Goal: Task Accomplishment & Management: Use online tool/utility

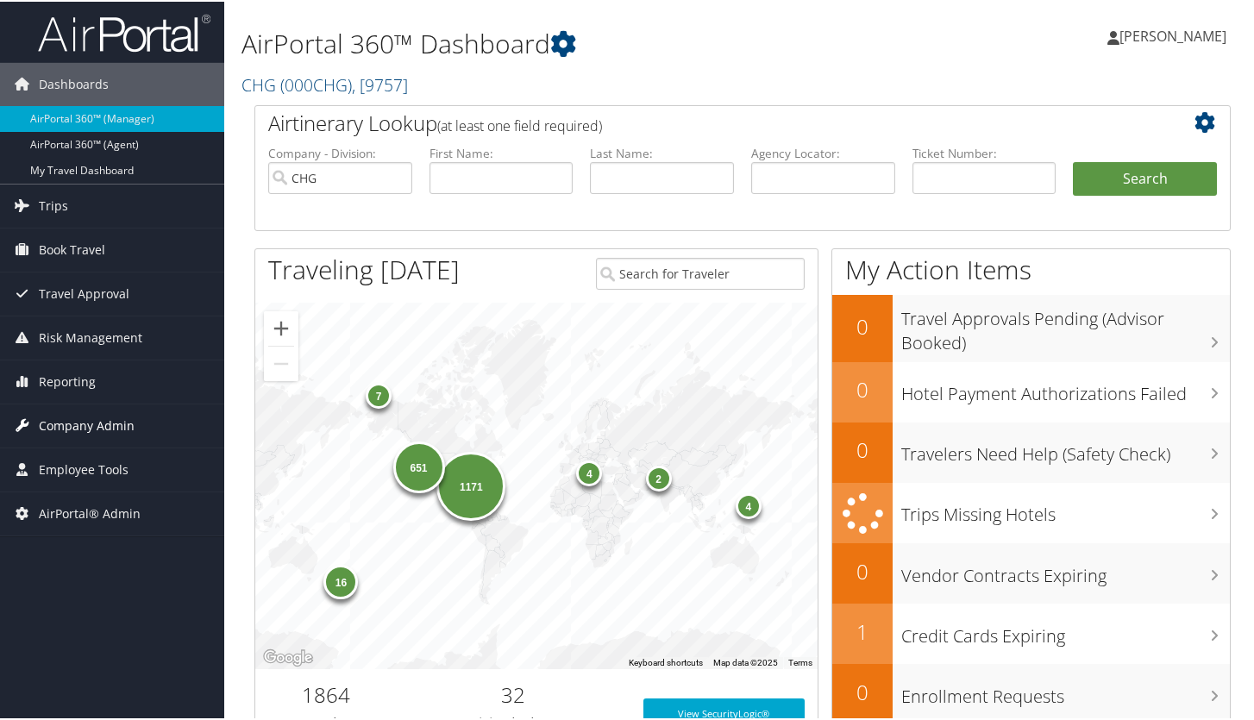
click at [85, 420] on span "Company Admin" at bounding box center [87, 424] width 96 height 43
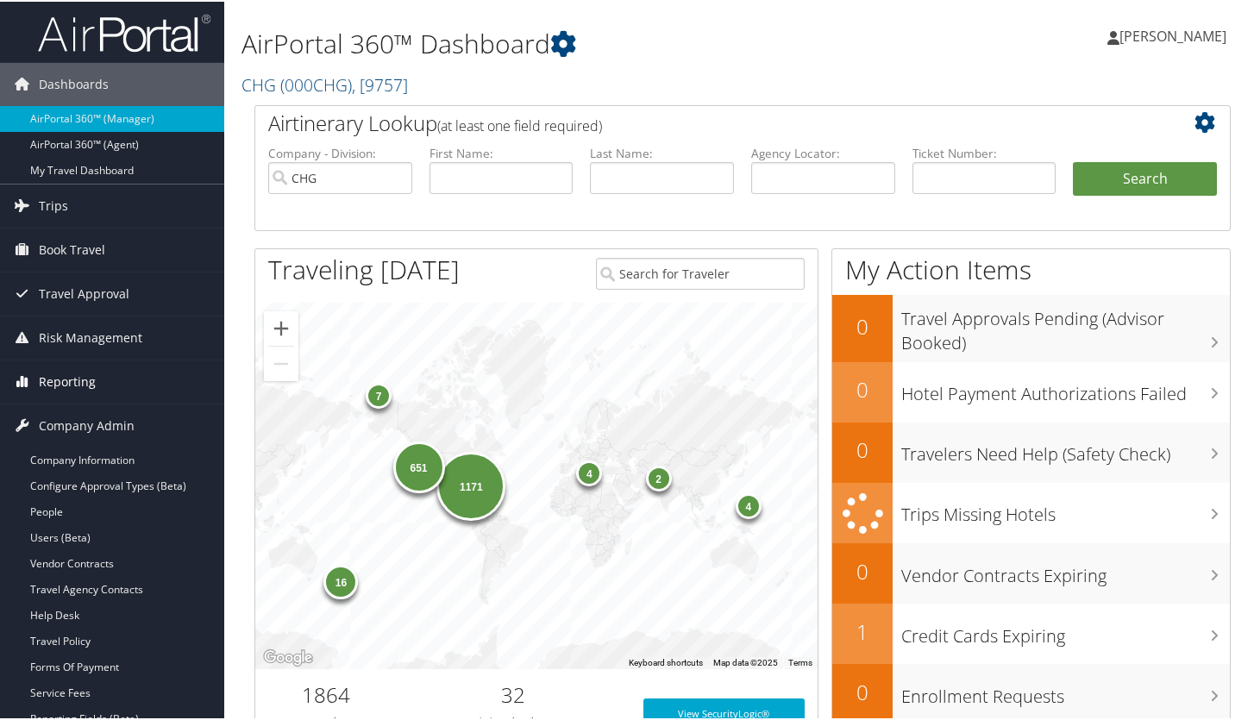
click at [94, 383] on link "Reporting" at bounding box center [112, 380] width 224 height 43
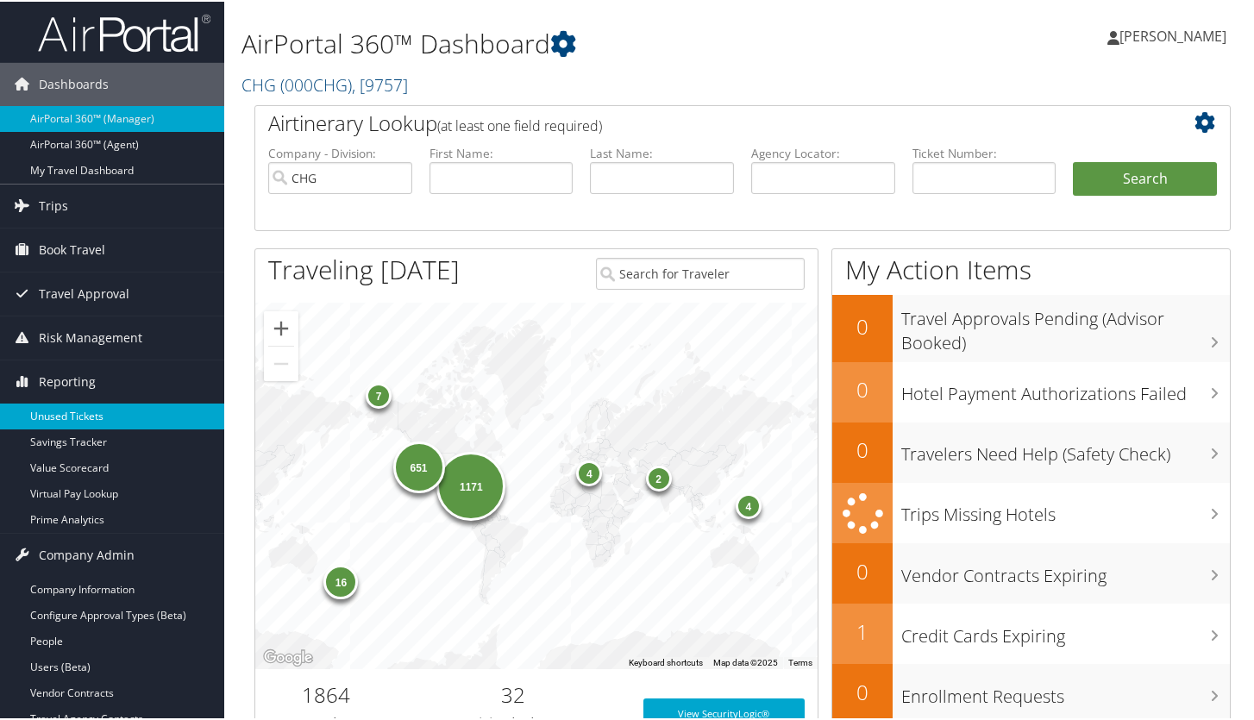
click at [91, 410] on link "Unused Tickets" at bounding box center [112, 415] width 224 height 26
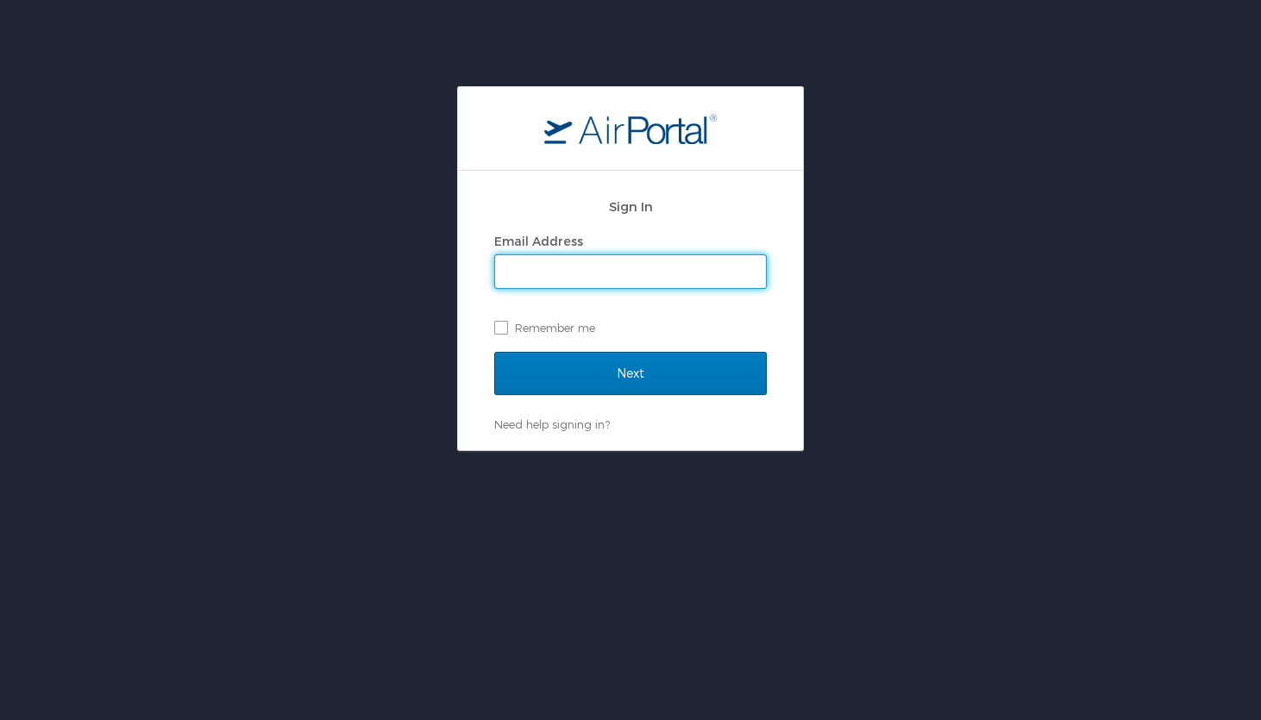
click at [628, 271] on input "Email Address" at bounding box center [630, 271] width 271 height 33
type input "kyle.crowther@cbtravel.com"
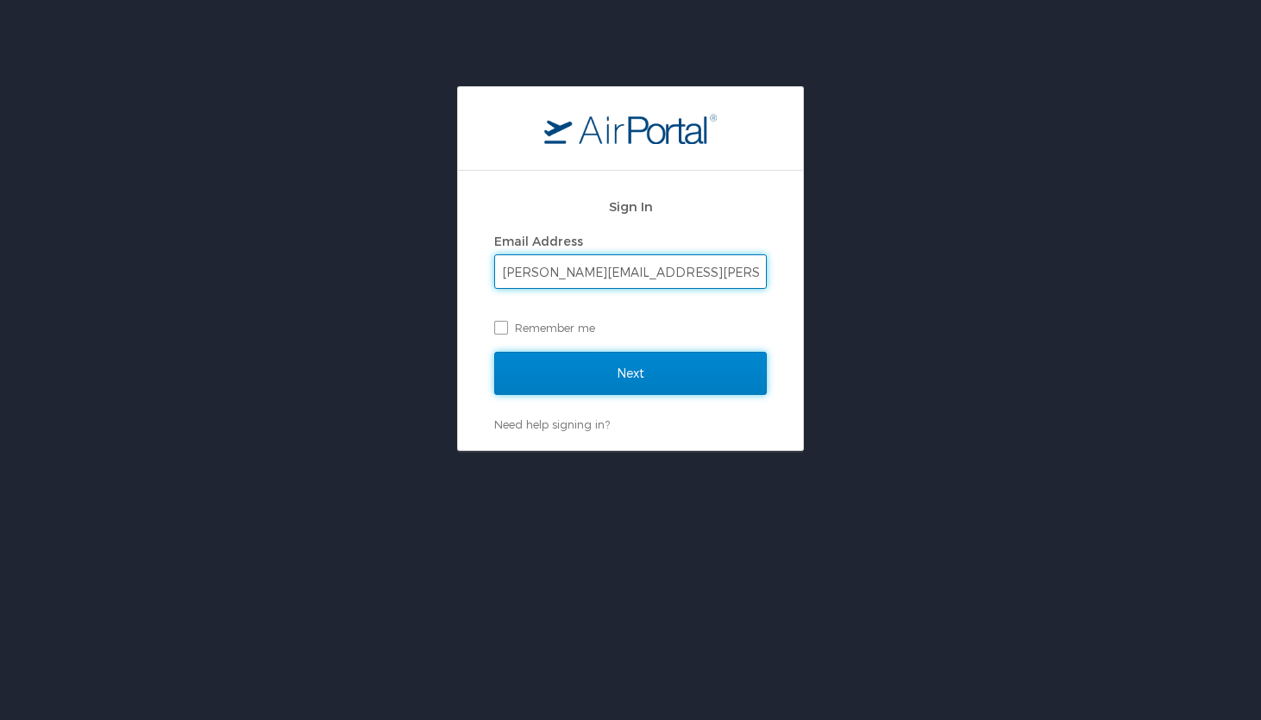
click at [605, 360] on input "Next" at bounding box center [630, 373] width 272 height 43
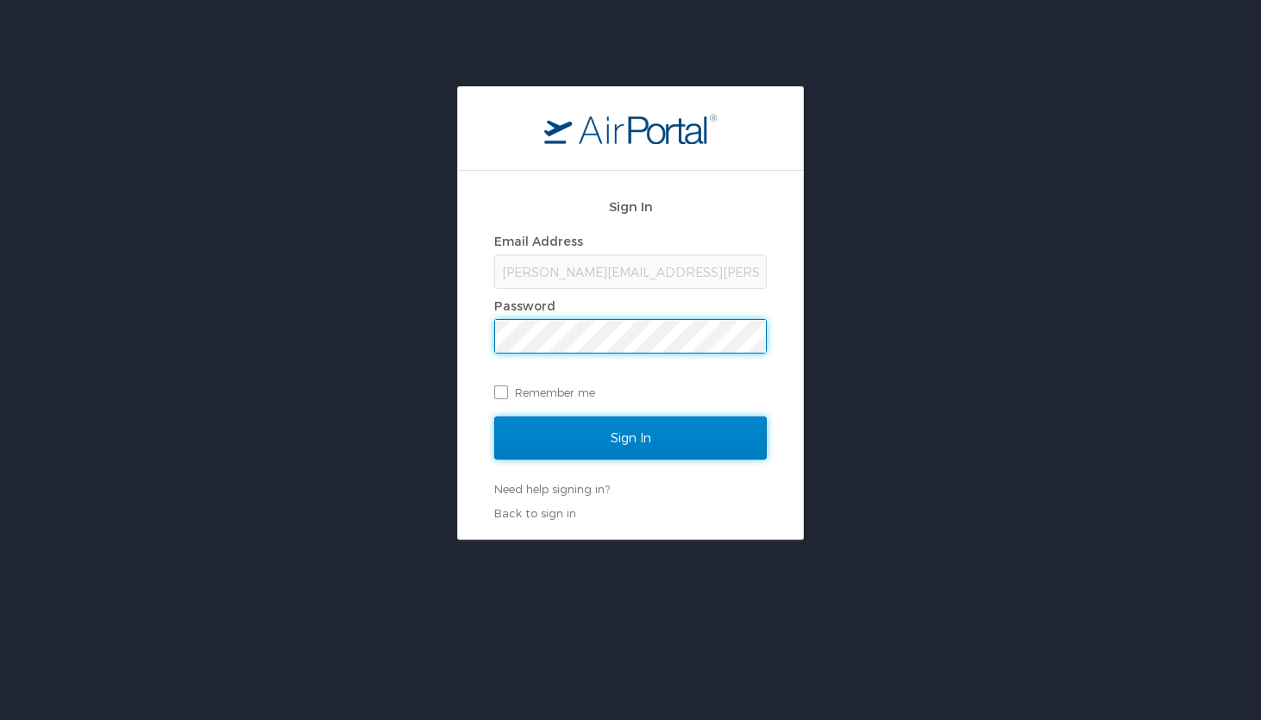
click at [612, 448] on input "Sign In" at bounding box center [630, 437] width 272 height 43
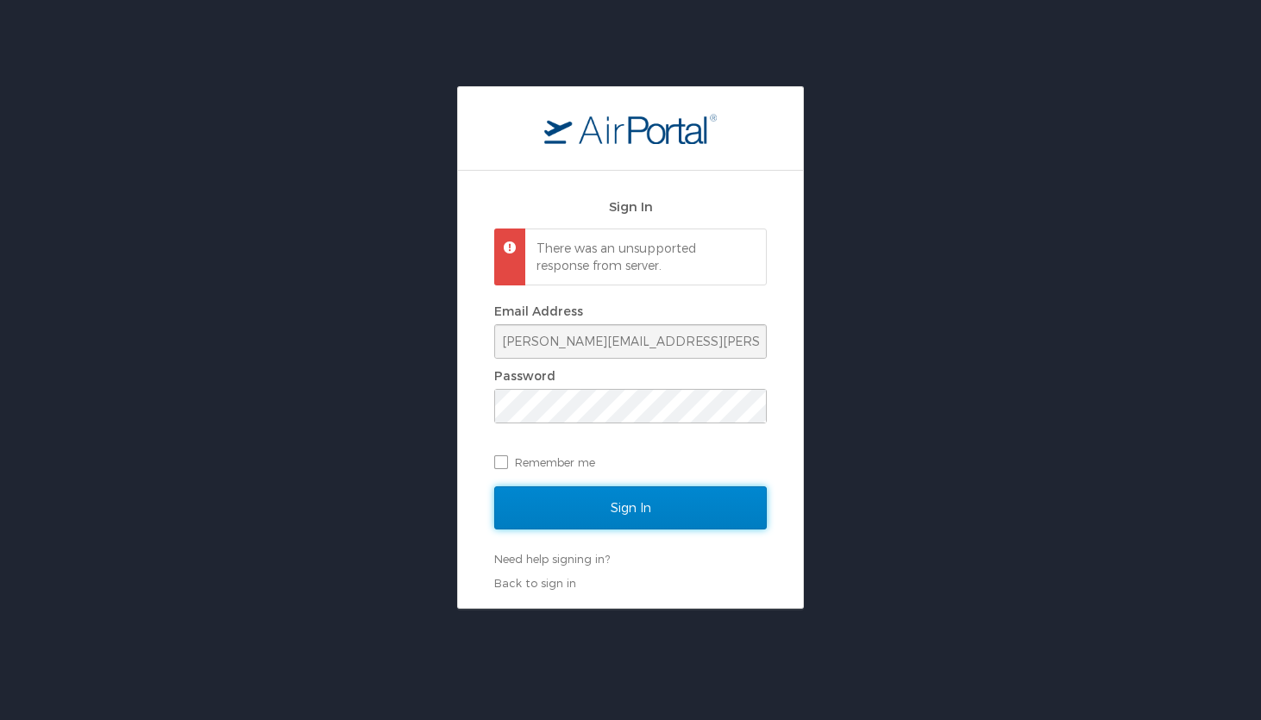
click at [627, 501] on input "Sign In" at bounding box center [630, 507] width 272 height 43
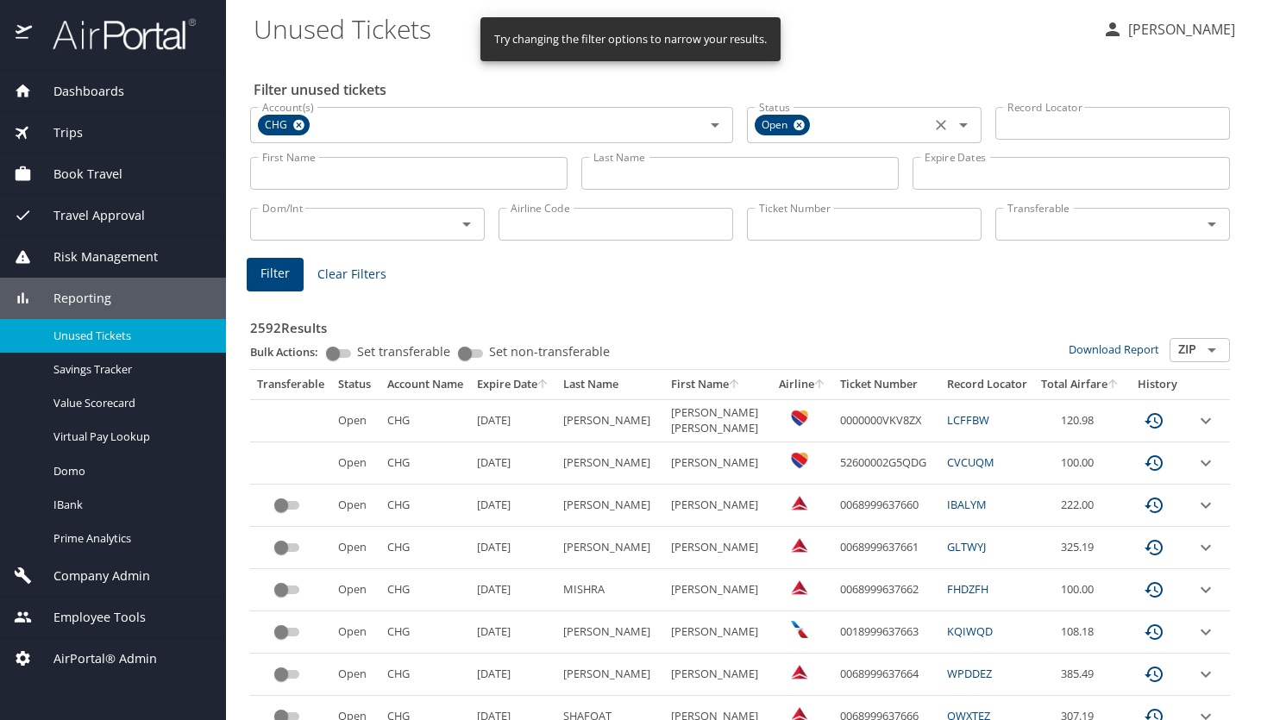
click at [870, 126] on input "Status" at bounding box center [868, 125] width 113 height 22
